Goal: Navigation & Orientation: Understand site structure

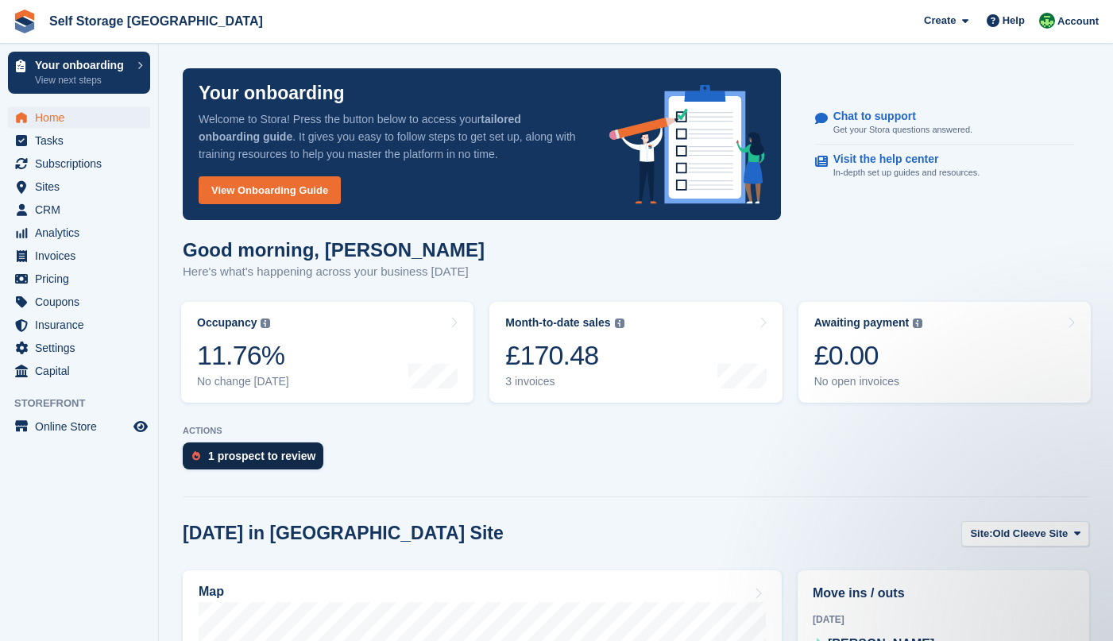
click at [237, 450] on div "1 prospect to review" at bounding box center [261, 456] width 107 height 13
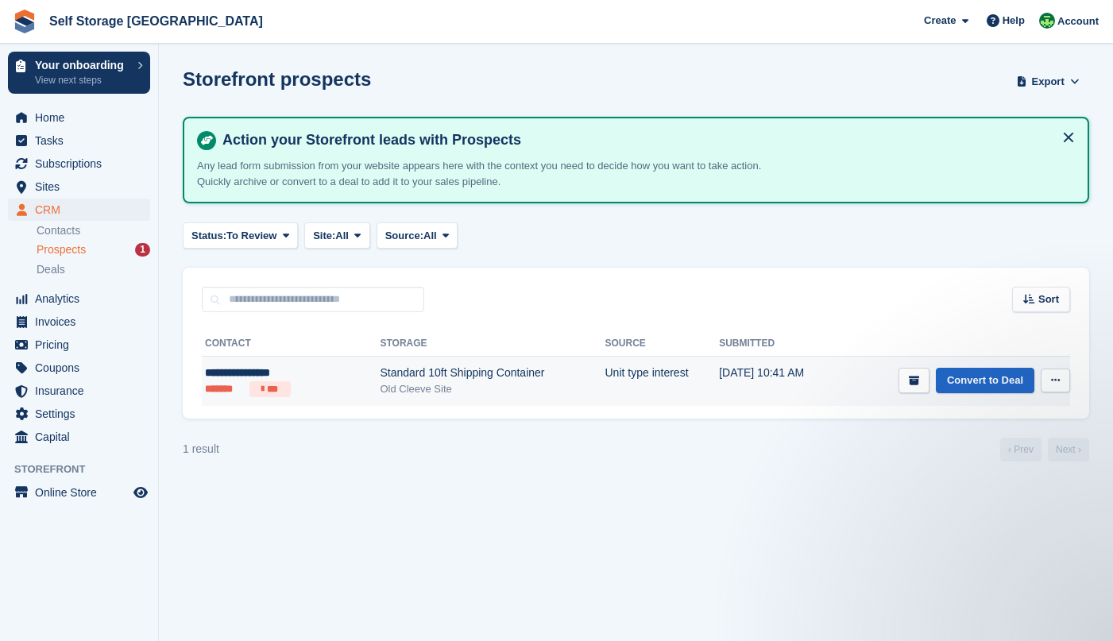
click at [1065, 380] on button at bounding box center [1054, 381] width 29 height 24
click at [958, 387] on link "Convert to Deal" at bounding box center [985, 381] width 98 height 26
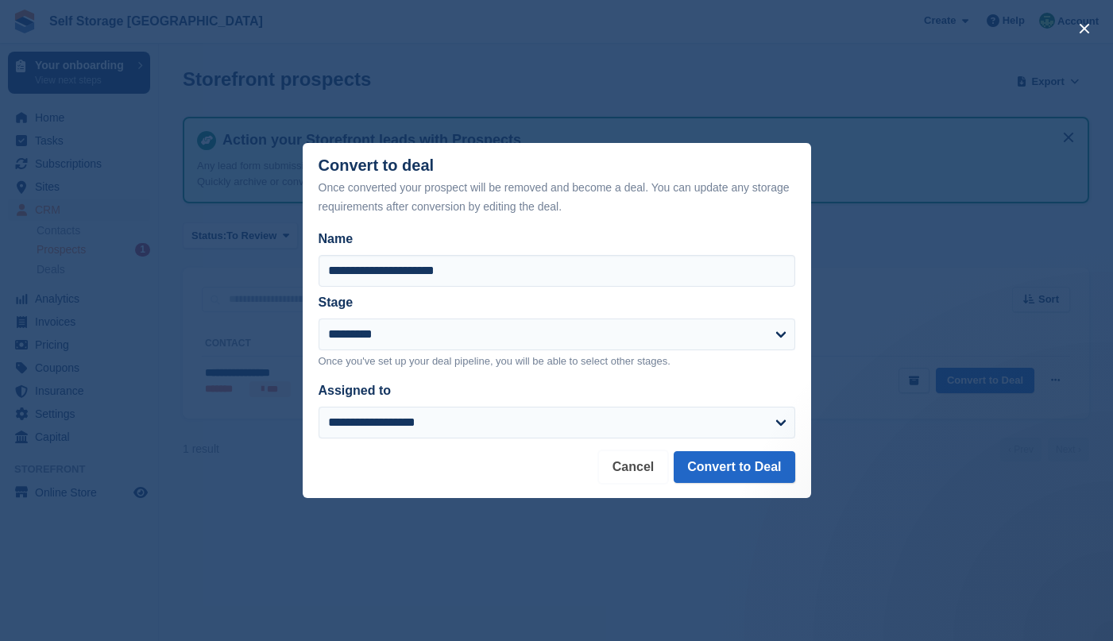
click at [626, 473] on button "Cancel" at bounding box center [633, 467] width 68 height 32
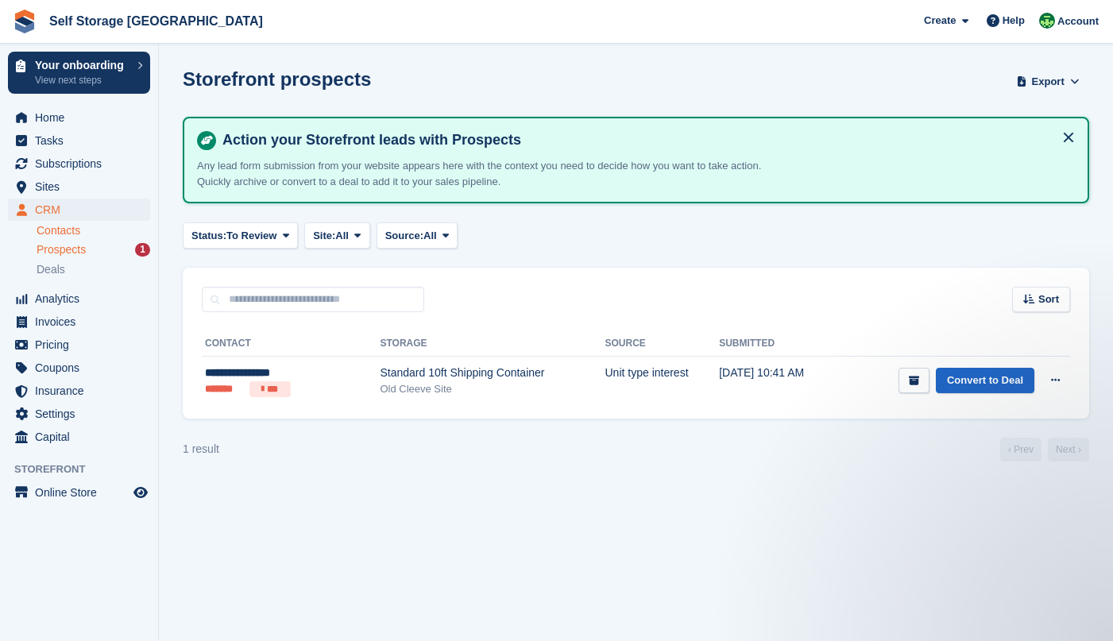
click at [54, 232] on link "Contacts" at bounding box center [94, 230] width 114 height 15
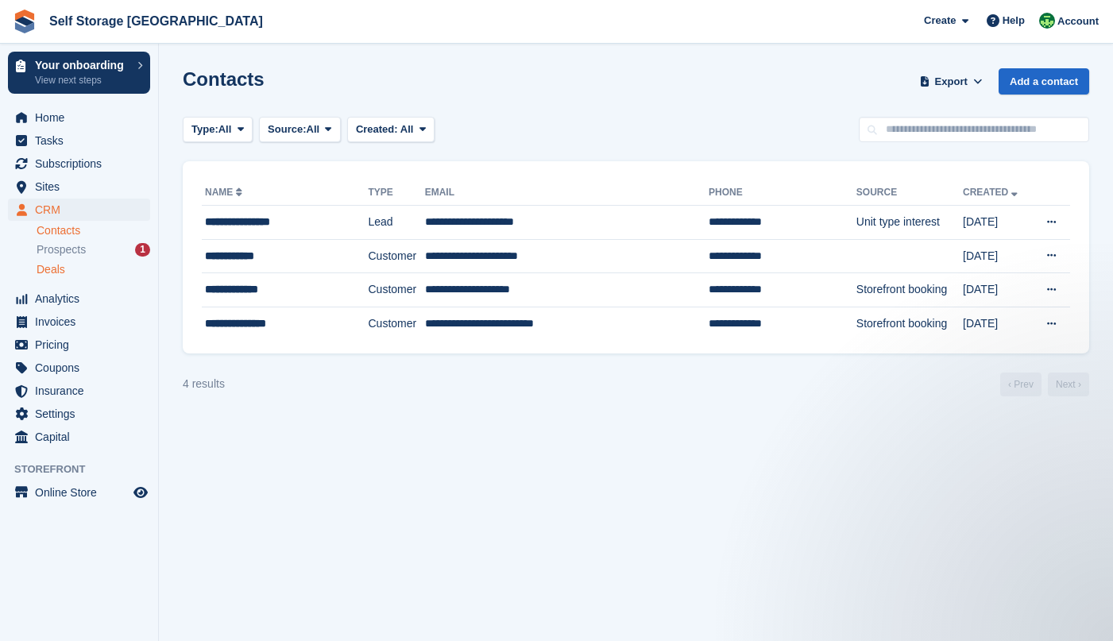
click at [57, 268] on span "Deals" at bounding box center [51, 269] width 29 height 15
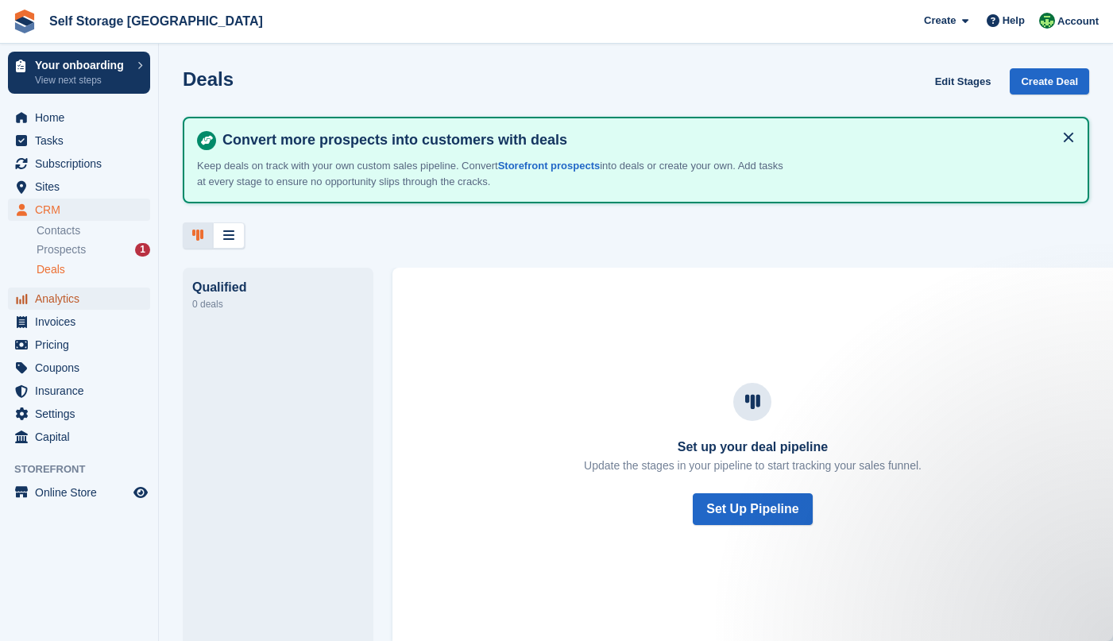
click at [64, 301] on span "Analytics" at bounding box center [82, 298] width 95 height 22
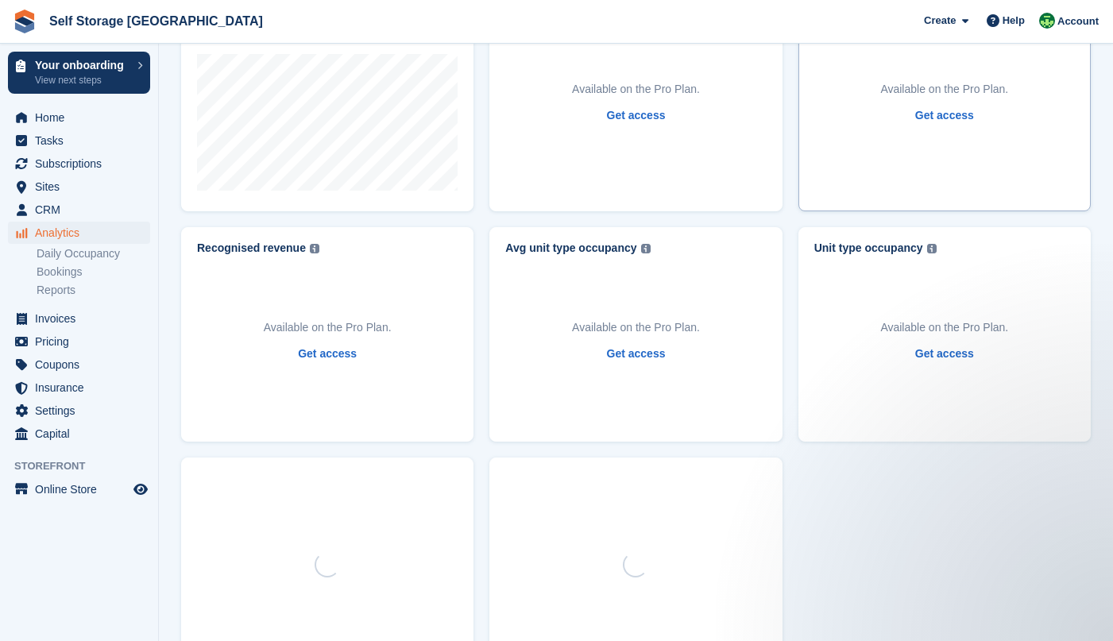
scroll to position [556, 0]
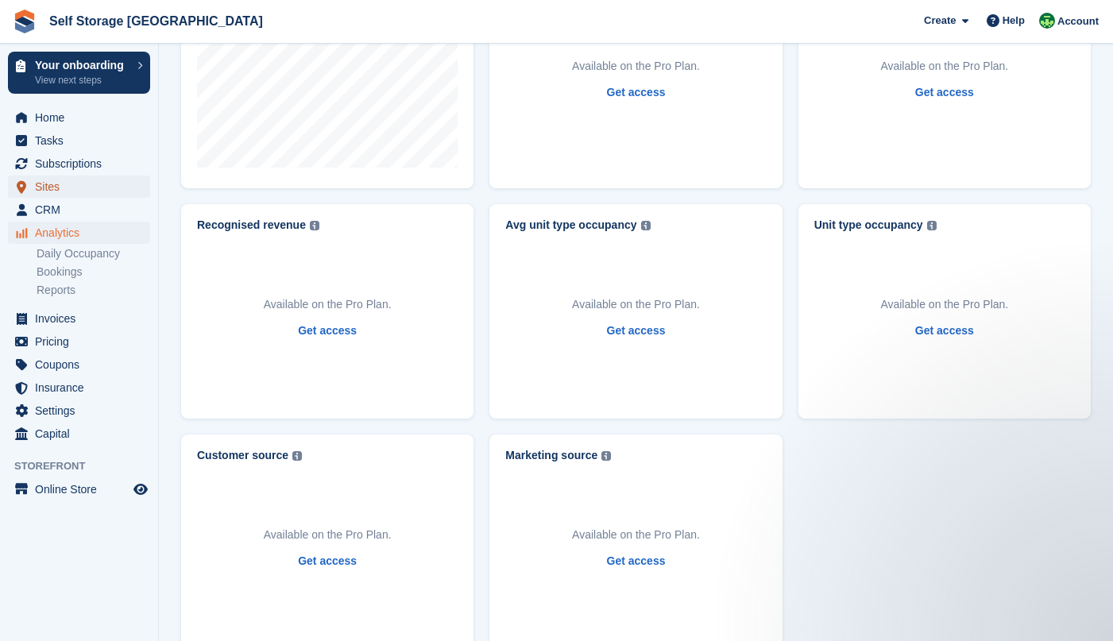
click at [46, 188] on span "Sites" at bounding box center [82, 187] width 95 height 22
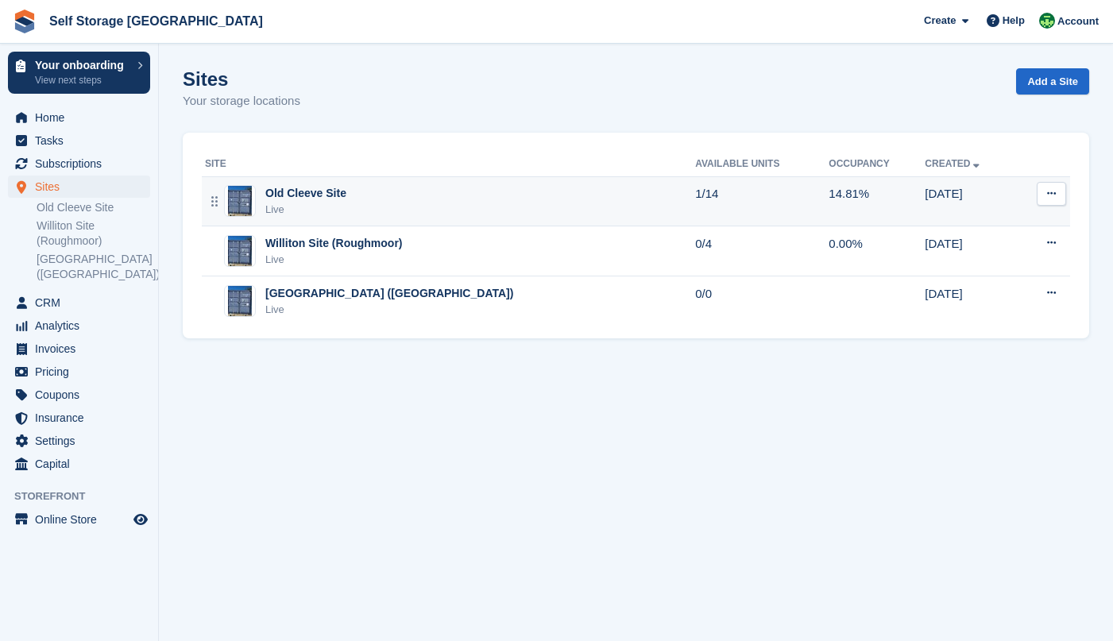
click at [299, 189] on div "Old Cleeve Site" at bounding box center [305, 193] width 81 height 17
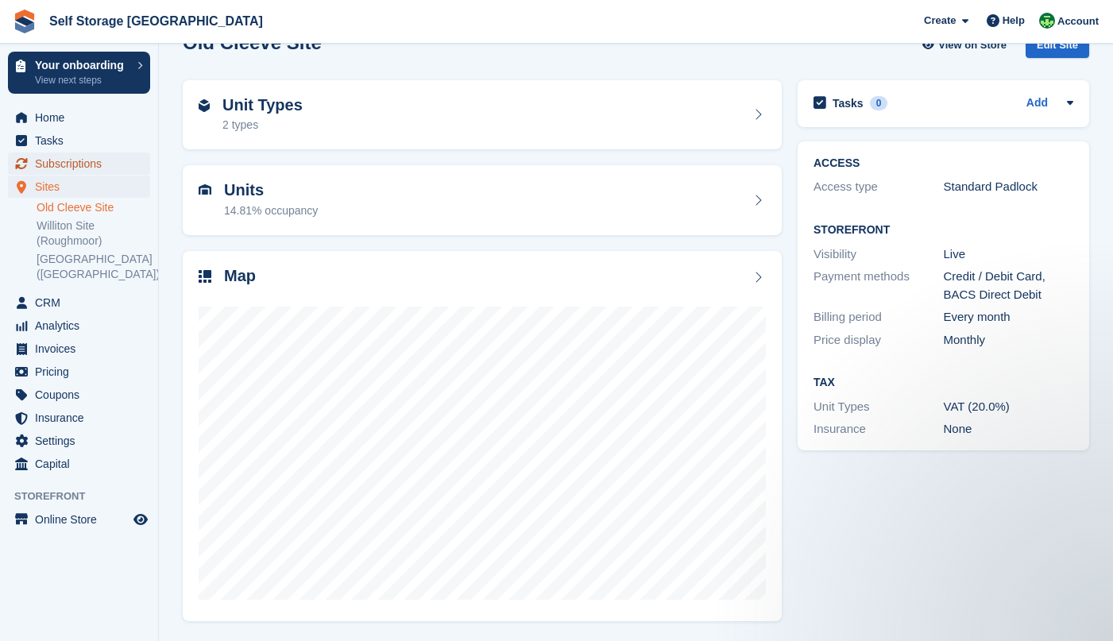
click at [46, 160] on span "Subscriptions" at bounding box center [82, 163] width 95 height 22
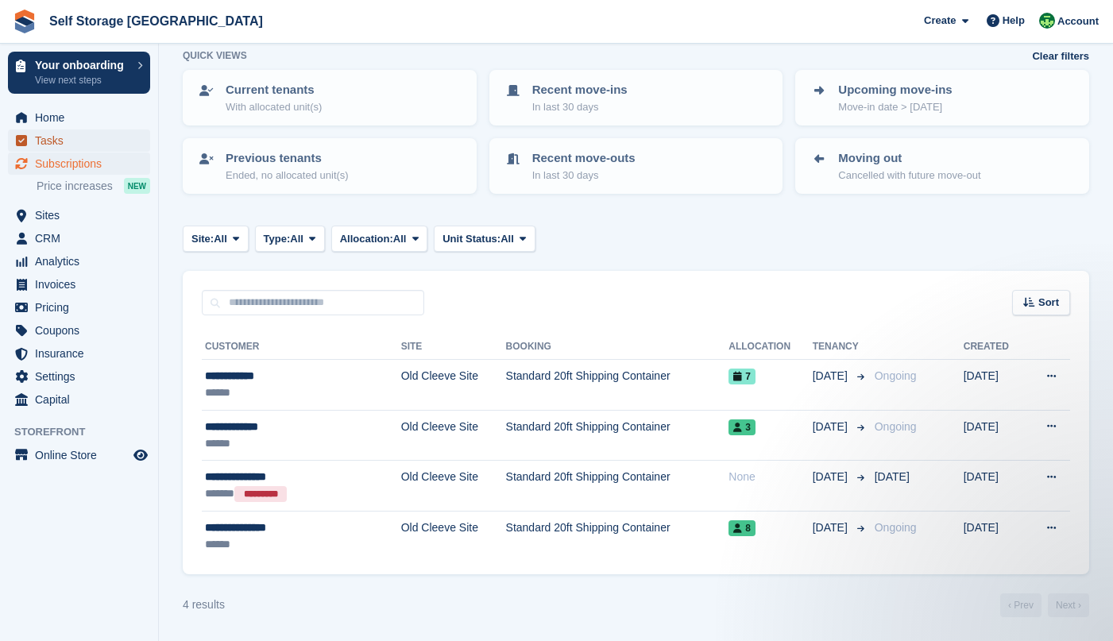
click at [34, 134] on link "Tasks" at bounding box center [79, 140] width 142 height 22
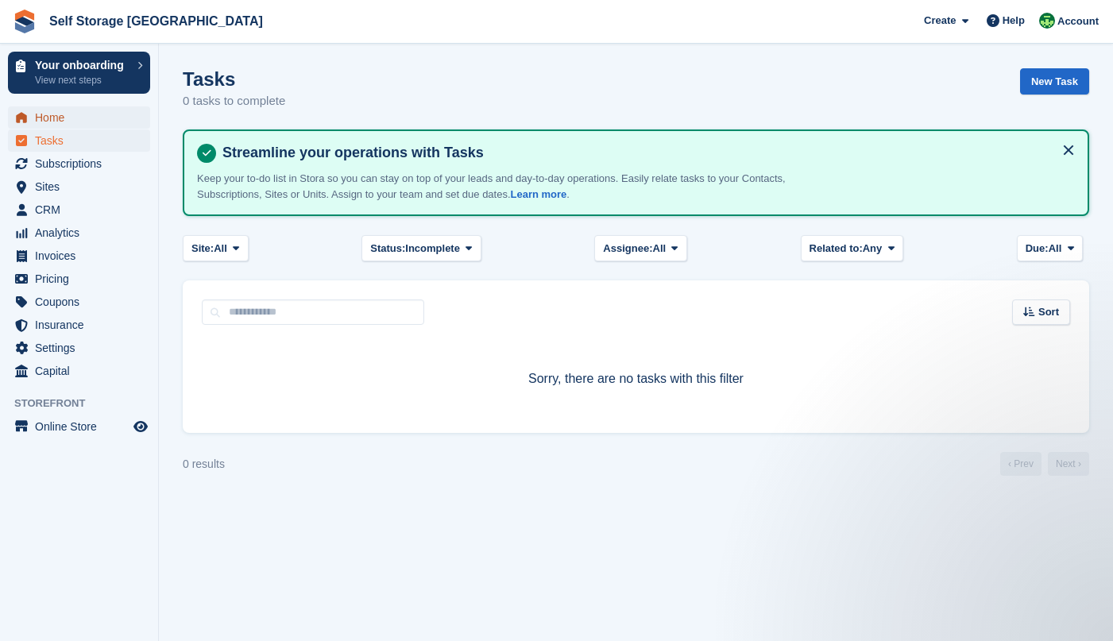
click at [56, 118] on span "Home" at bounding box center [82, 117] width 95 height 22
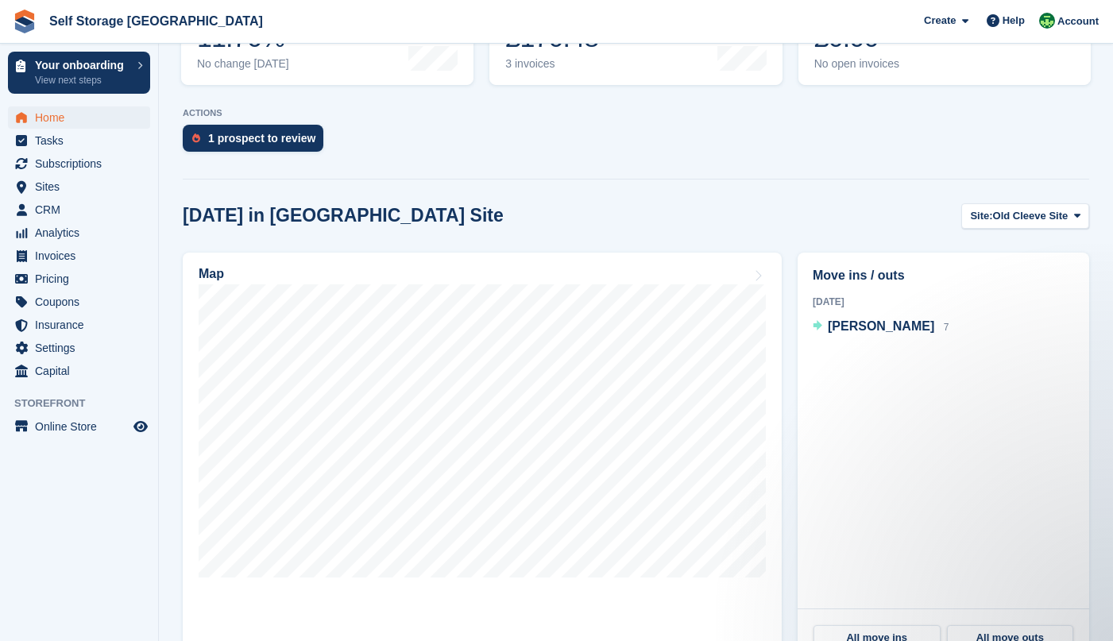
drag, startPoint x: 328, startPoint y: 631, endPoint x: 617, endPoint y: 175, distance: 540.5
click at [328, 631] on link "Map" at bounding box center [482, 459] width 599 height 413
